Goal: Communication & Community: Answer question/provide support

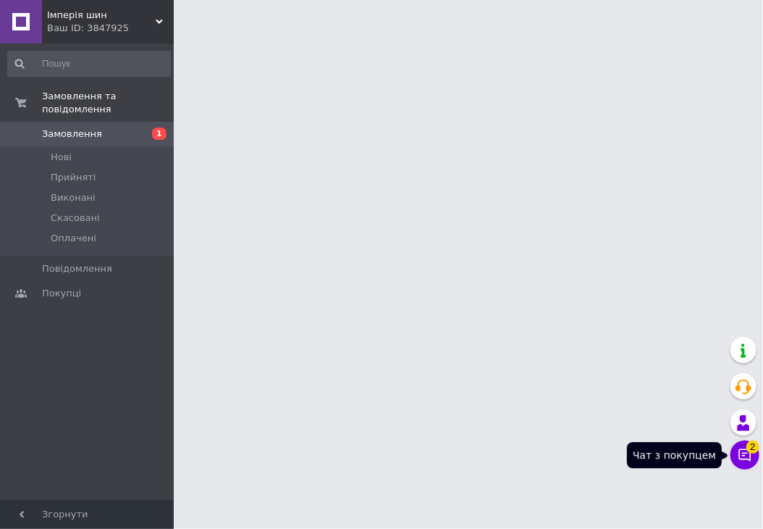
click at [744, 455] on button "Чат з покупцем 2" at bounding box center [745, 454] width 29 height 29
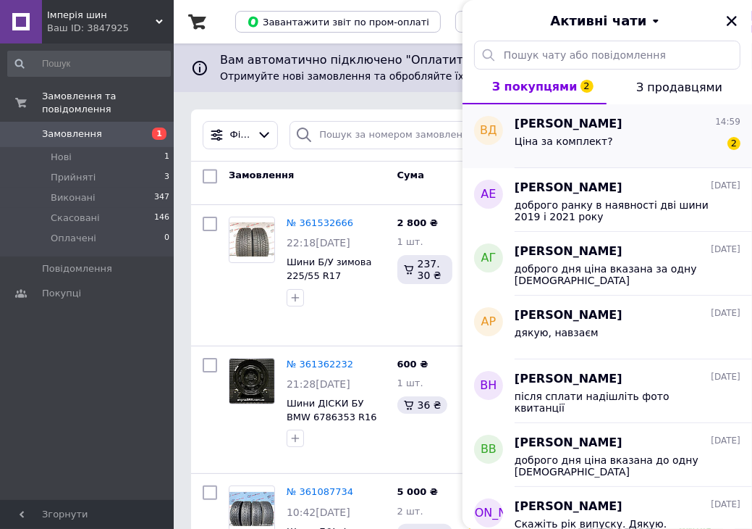
click at [634, 133] on div "Ціна за комплект? 2" at bounding box center [628, 143] width 226 height 23
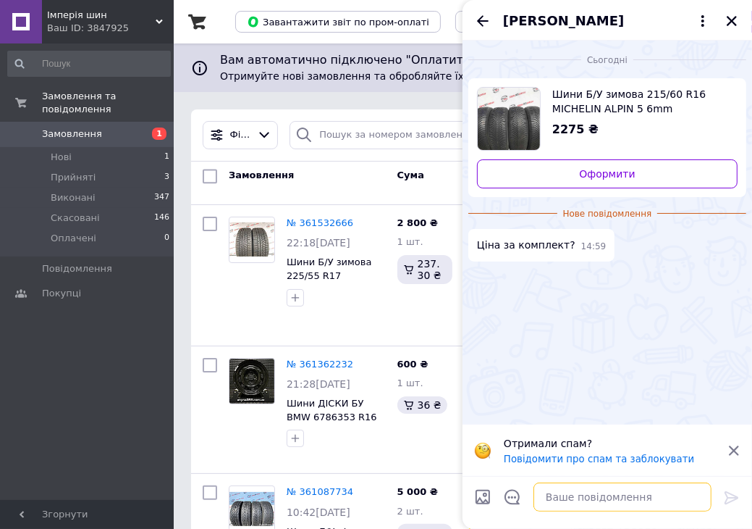
click at [628, 498] on textarea at bounding box center [623, 496] width 178 height 29
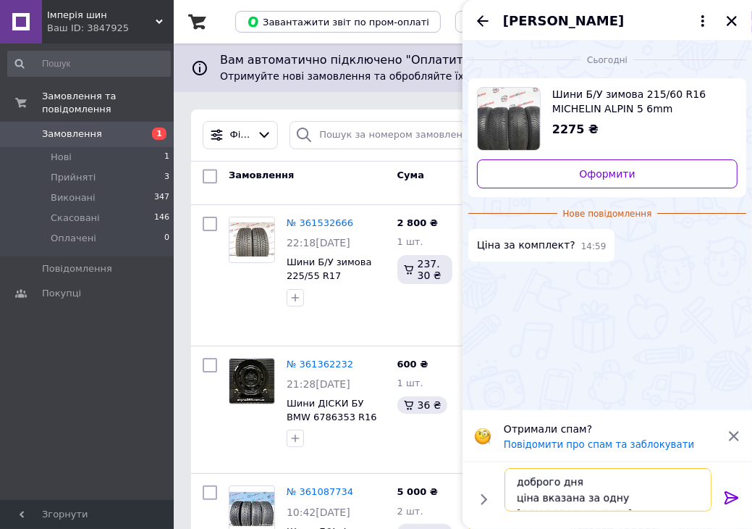
type textarea "доброго дня ціна вказана за одну шину"
click at [510, 305] on div "Сьогодні Шини Б/У зимова 215/60 R16 MICHELIN ALPIN 5 6mm 2275 ₴ Оформити Нове п…" at bounding box center [608, 225] width 290 height 369
click at [468, 363] on div "Сьогодні Шини Б/У зимова 215/60 R16 MICHELIN ALPIN 5 6mm 2275 ₴ Оформити Нове п…" at bounding box center [608, 225] width 290 height 369
click at [724, 496] on icon at bounding box center [731, 497] width 17 height 17
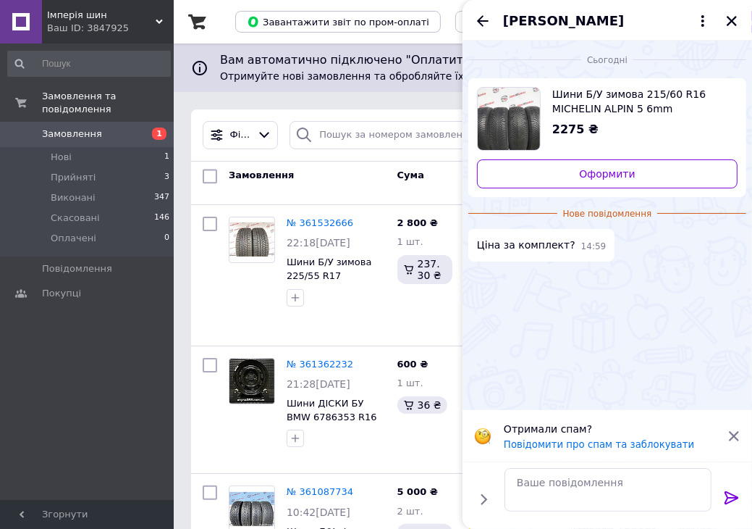
scroll to position [0, 0]
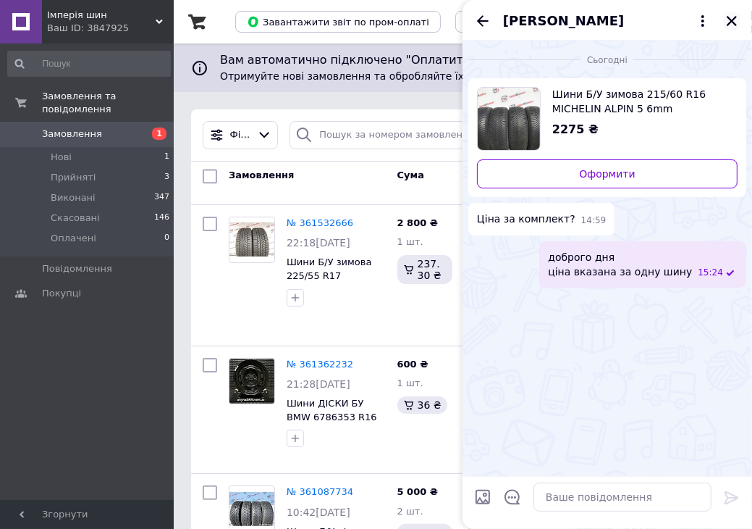
click at [730, 19] on icon "Закрити" at bounding box center [732, 21] width 10 height 10
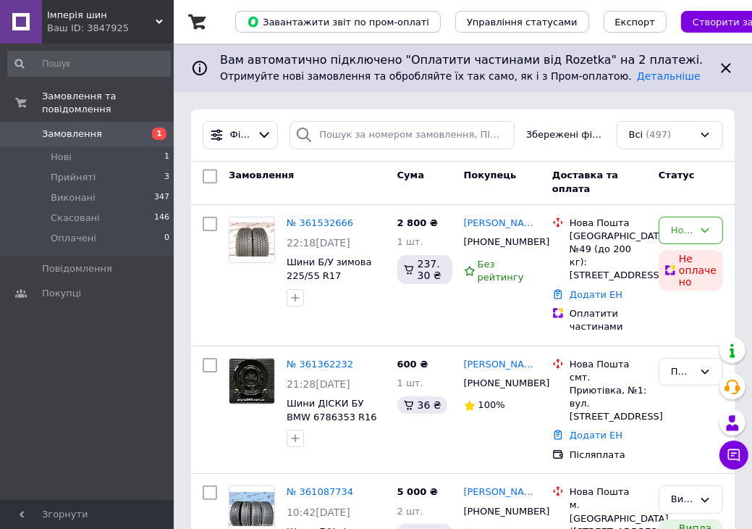
click at [152, 18] on span "Імперія шин" at bounding box center [101, 15] width 109 height 13
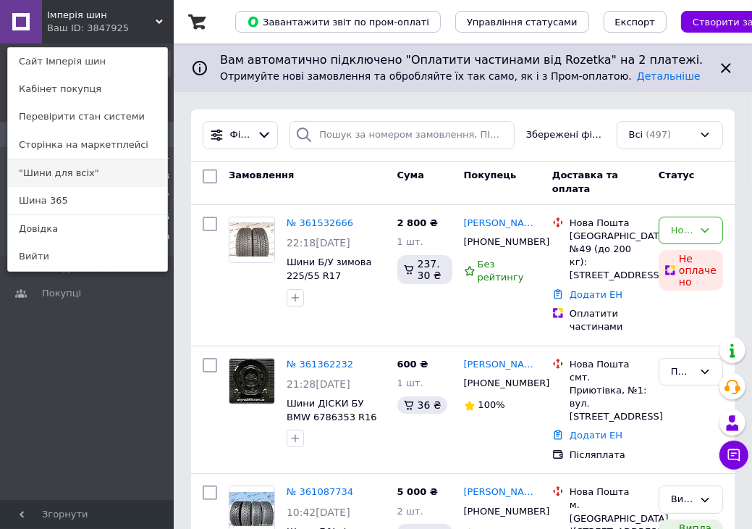
click at [67, 174] on link ""Шини для всіх"" at bounding box center [87, 173] width 159 height 28
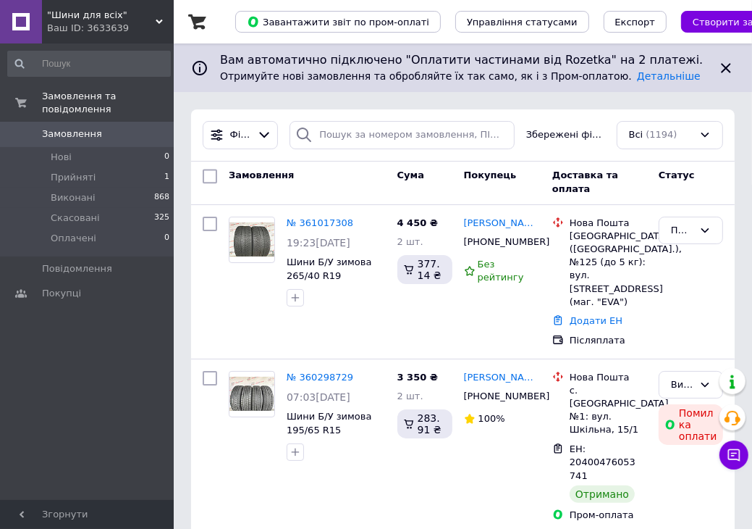
click at [161, 17] on div ""Шини для всіх" Ваш ID: 3633639" at bounding box center [108, 21] width 132 height 43
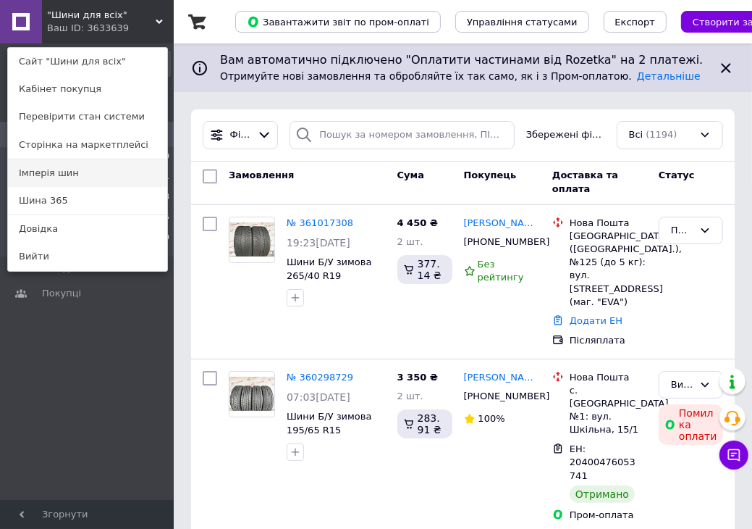
click at [89, 174] on link "Імперія шин" at bounding box center [87, 173] width 159 height 28
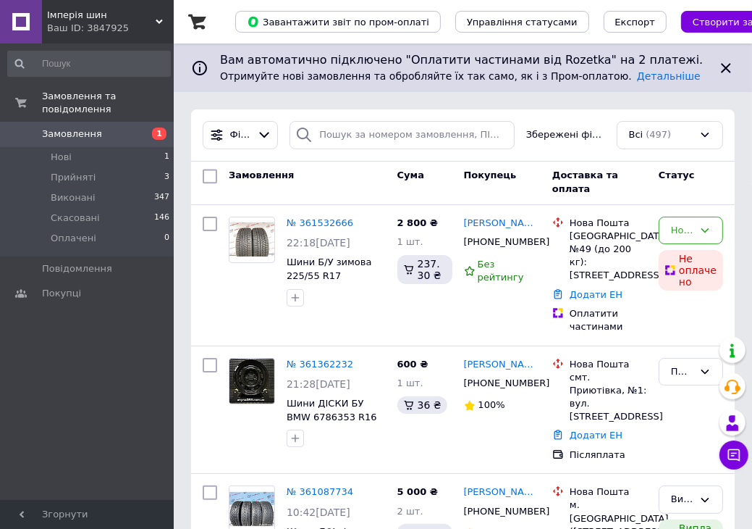
click at [159, 15] on div "Імперія шин Ваш ID: 3847925" at bounding box center [108, 21] width 132 height 43
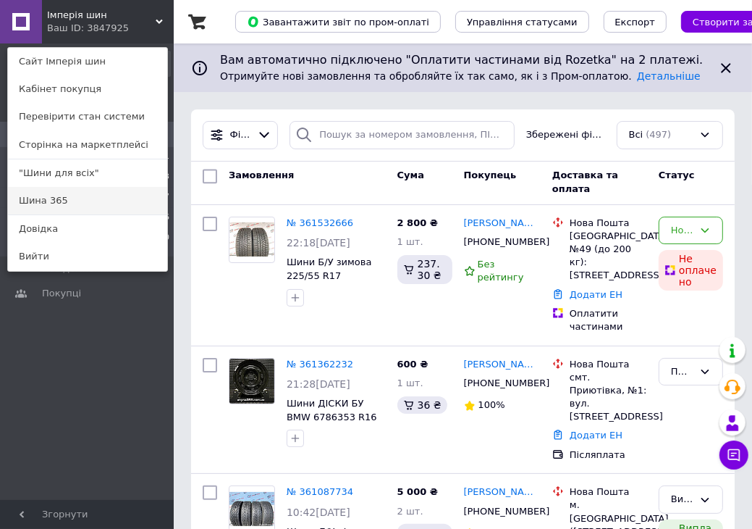
click at [75, 197] on link "Шина 365" at bounding box center [87, 201] width 159 height 28
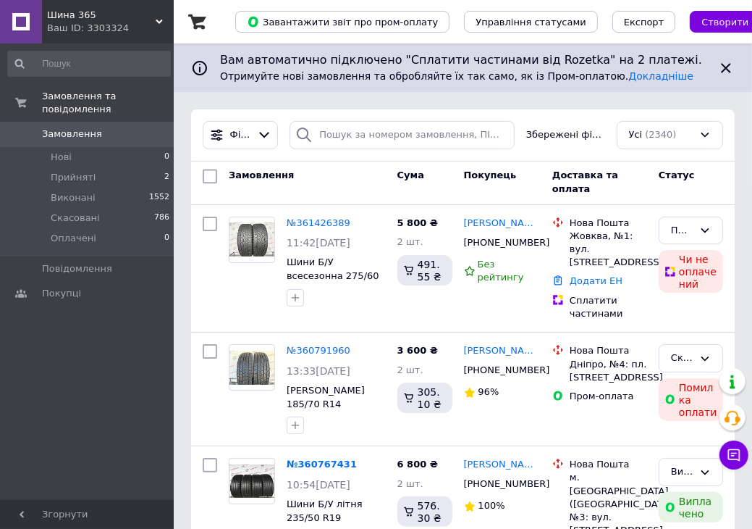
click at [159, 15] on div "Шина 365 Ваш ID: 3303324" at bounding box center [108, 21] width 132 height 43
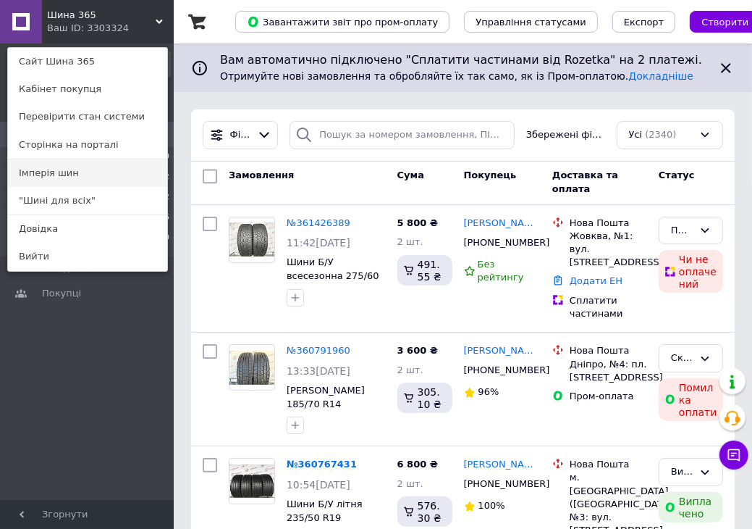
click at [97, 177] on link "Імперія шин" at bounding box center [87, 173] width 159 height 28
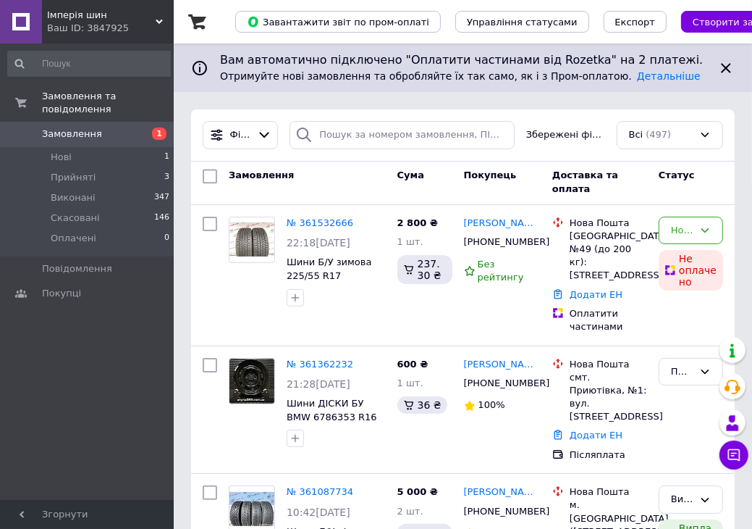
click at [156, 17] on div "Імперія шин Ваш ID: 3847925" at bounding box center [108, 21] width 132 height 43
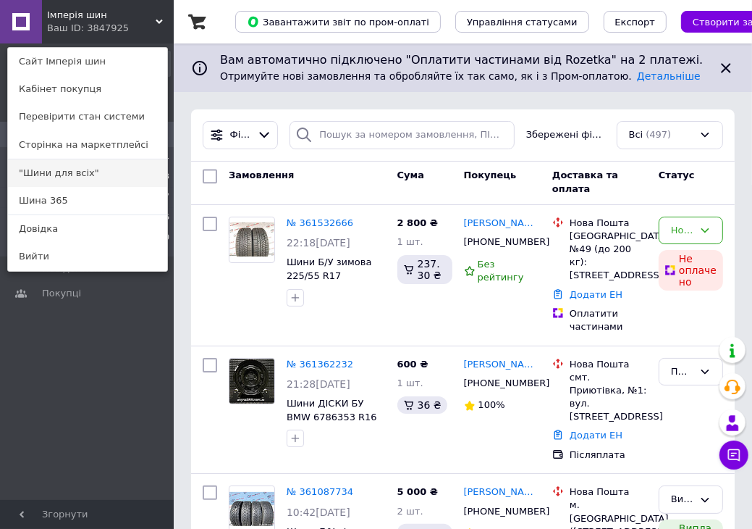
click at [72, 169] on link ""Шини для всіх"" at bounding box center [87, 173] width 159 height 28
